Goal: Navigation & Orientation: Find specific page/section

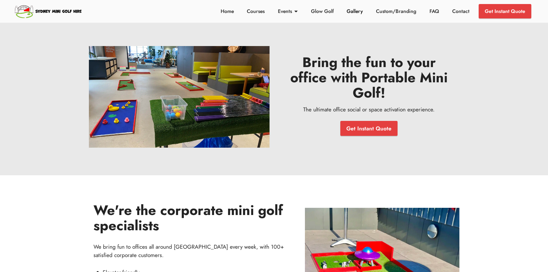
click at [354, 11] on link "Gallery" at bounding box center [355, 10] width 19 height 7
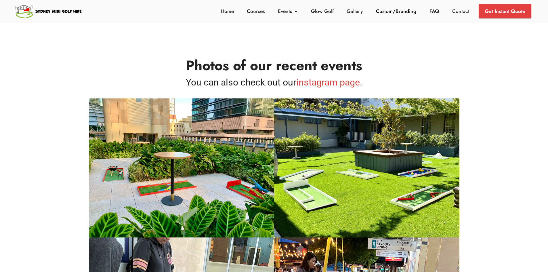
click at [381, 11] on link "Custom/Branding" at bounding box center [396, 10] width 43 height 7
